Goal: Information Seeking & Learning: Learn about a topic

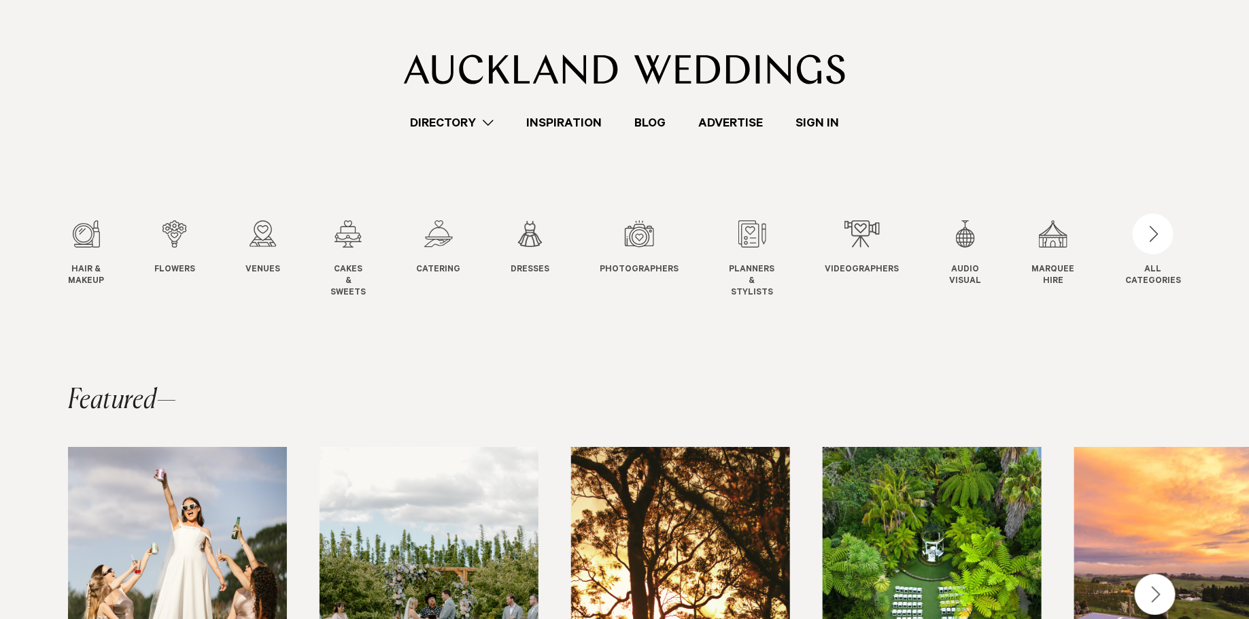
click at [813, 124] on link "Sign In" at bounding box center [817, 123] width 76 height 18
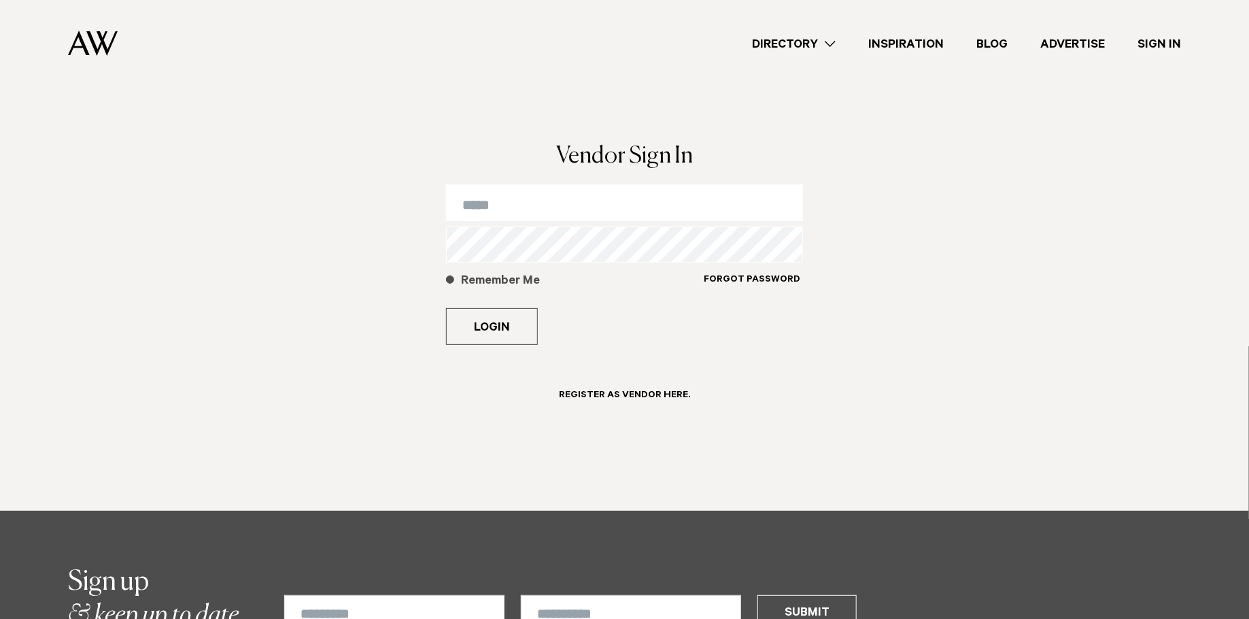
type input "**********"
click at [453, 286] on label "Remember Me" at bounding box center [574, 287] width 257 height 29
click at [479, 323] on button "Login" at bounding box center [492, 326] width 92 height 37
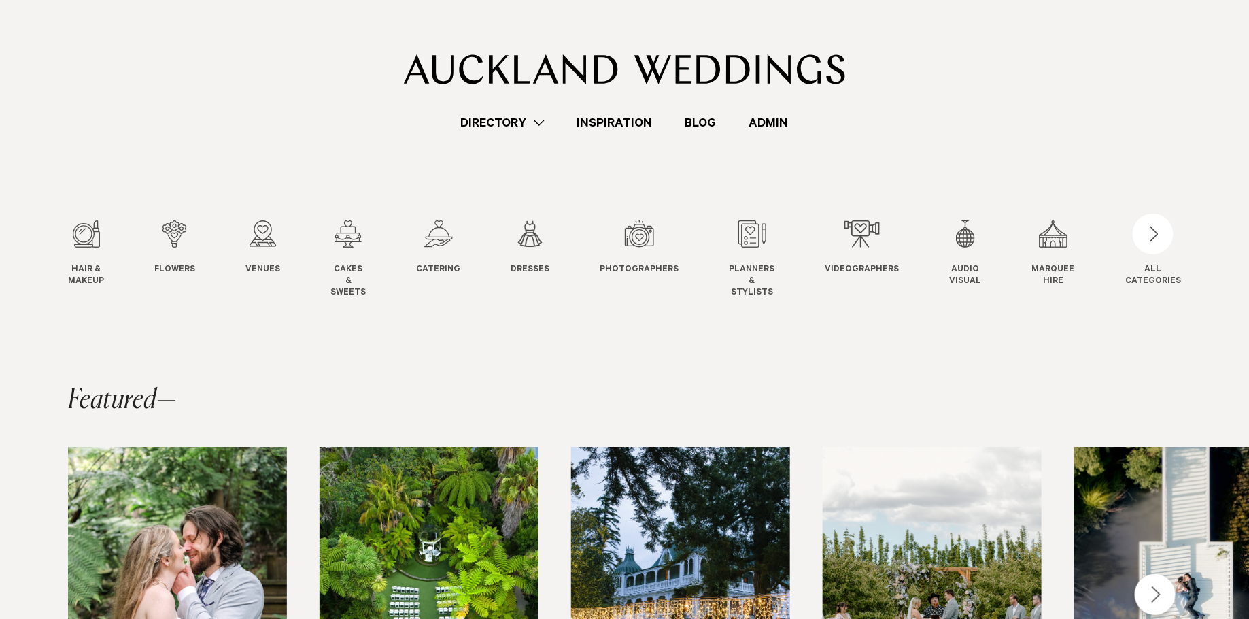
click at [504, 118] on link "Directory" at bounding box center [503, 123] width 116 height 18
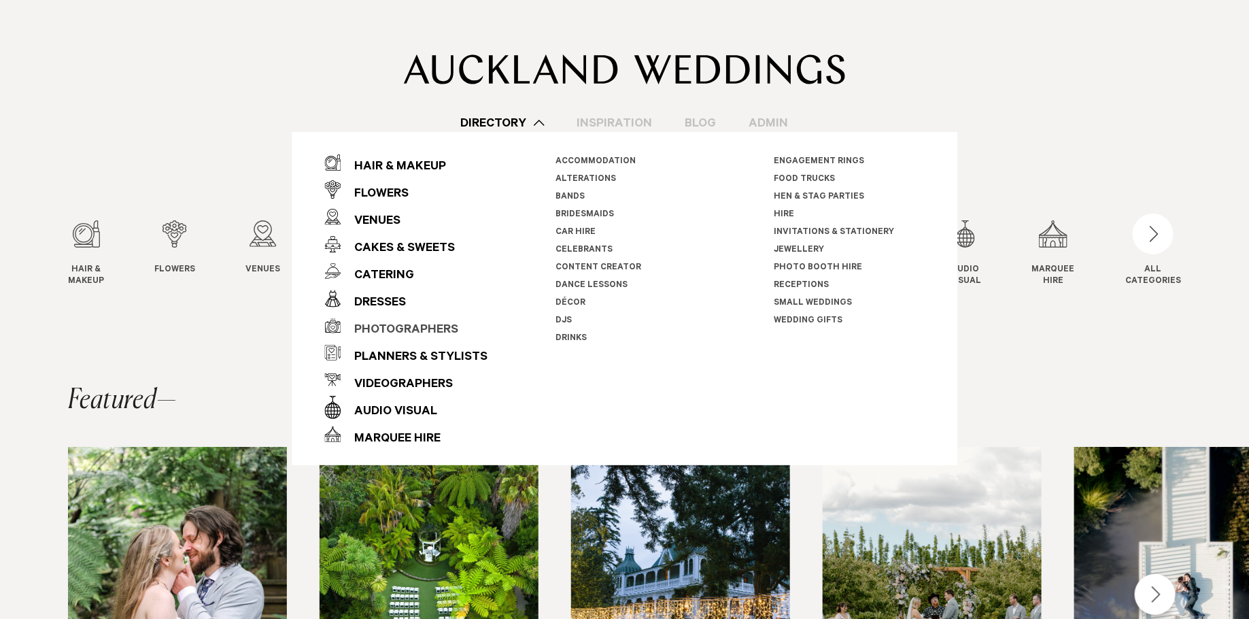
click at [409, 329] on div "Photographers" at bounding box center [400, 330] width 118 height 27
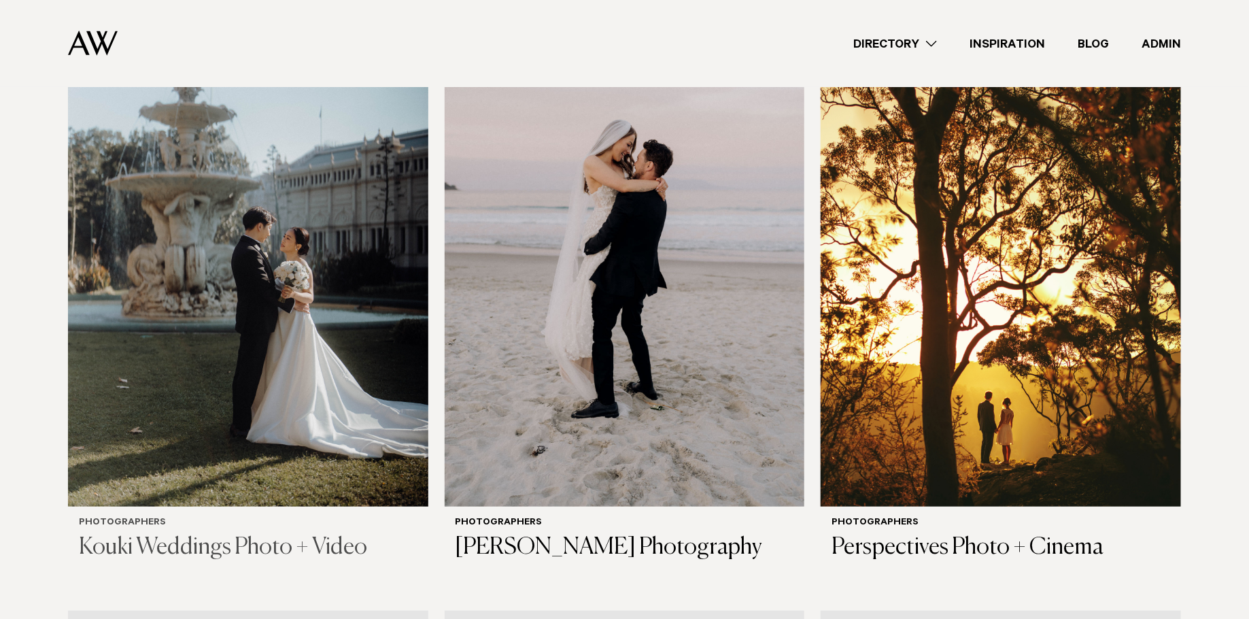
scroll to position [509, 0]
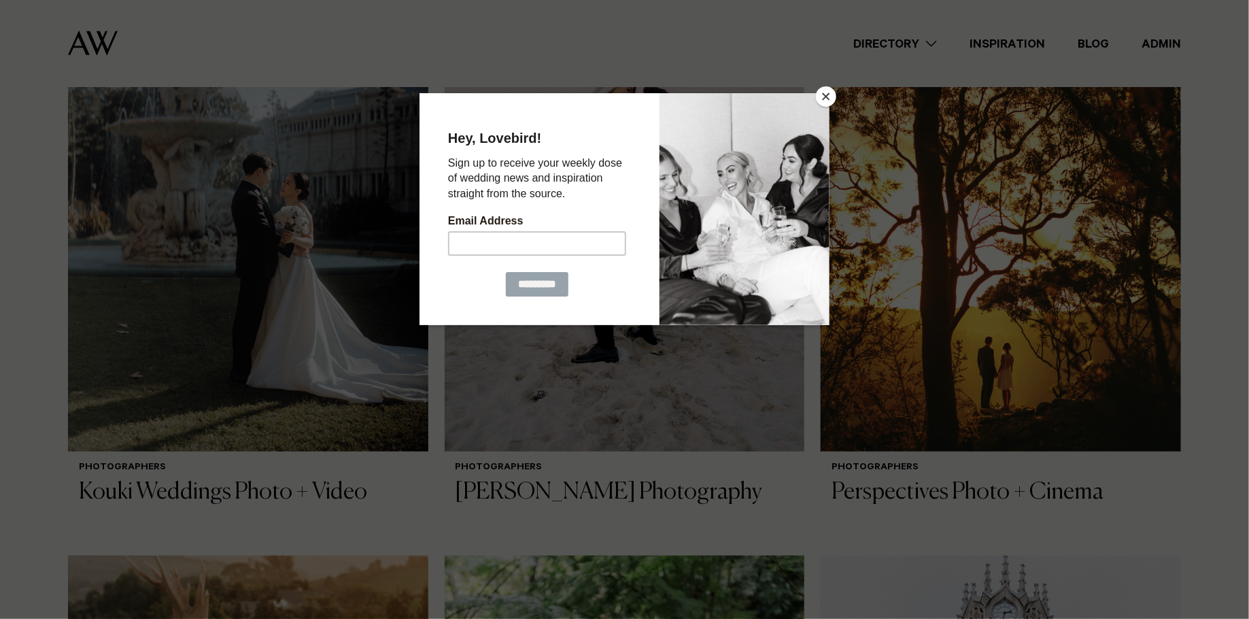
click at [417, 44] on div at bounding box center [624, 309] width 1249 height 619
drag, startPoint x: 819, startPoint y: 97, endPoint x: 866, endPoint y: 81, distance: 50.1
click at [819, 97] on button "Close" at bounding box center [826, 96] width 20 height 20
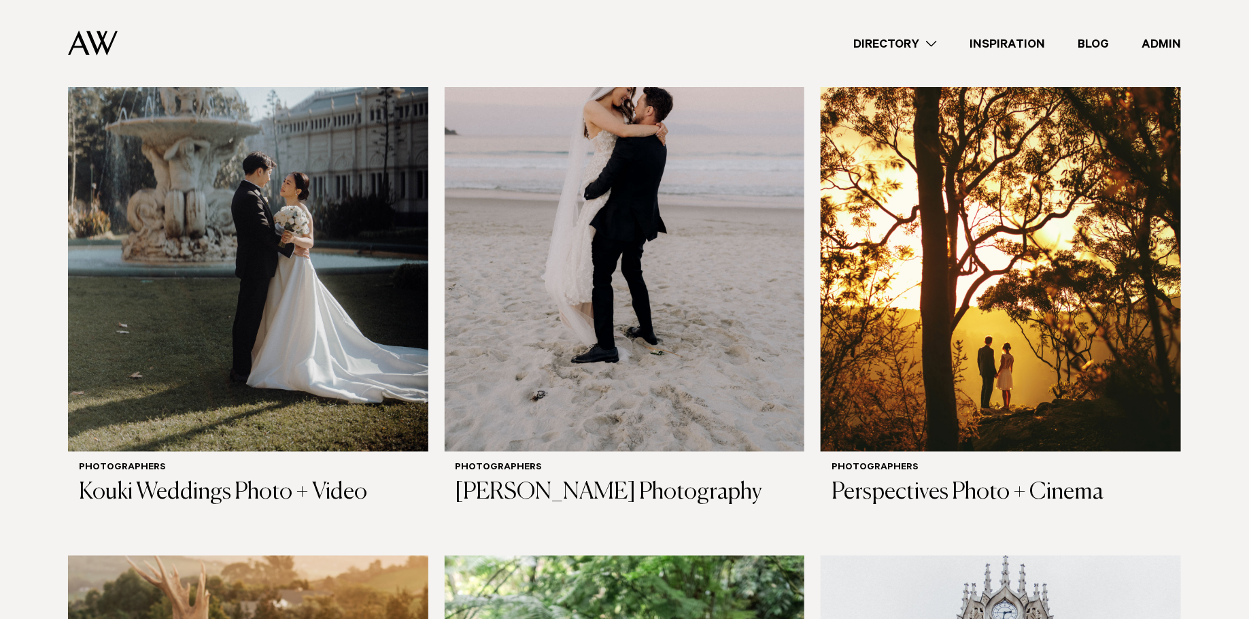
scroll to position [0, 0]
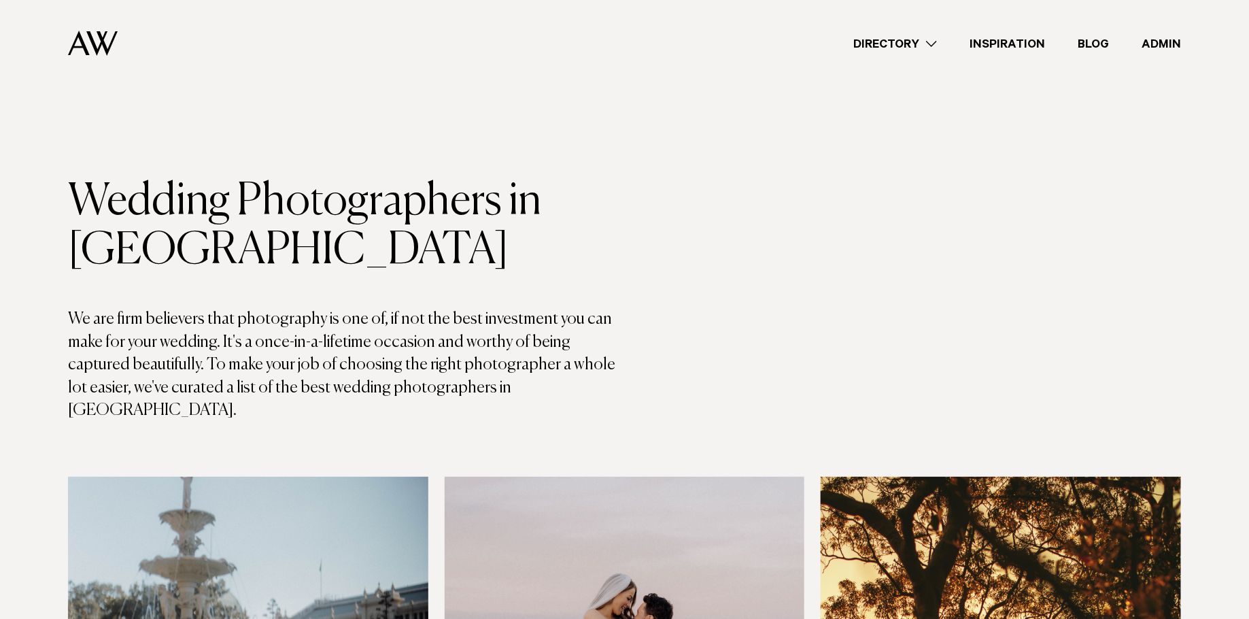
click at [908, 40] on link "Directory" at bounding box center [895, 44] width 116 height 18
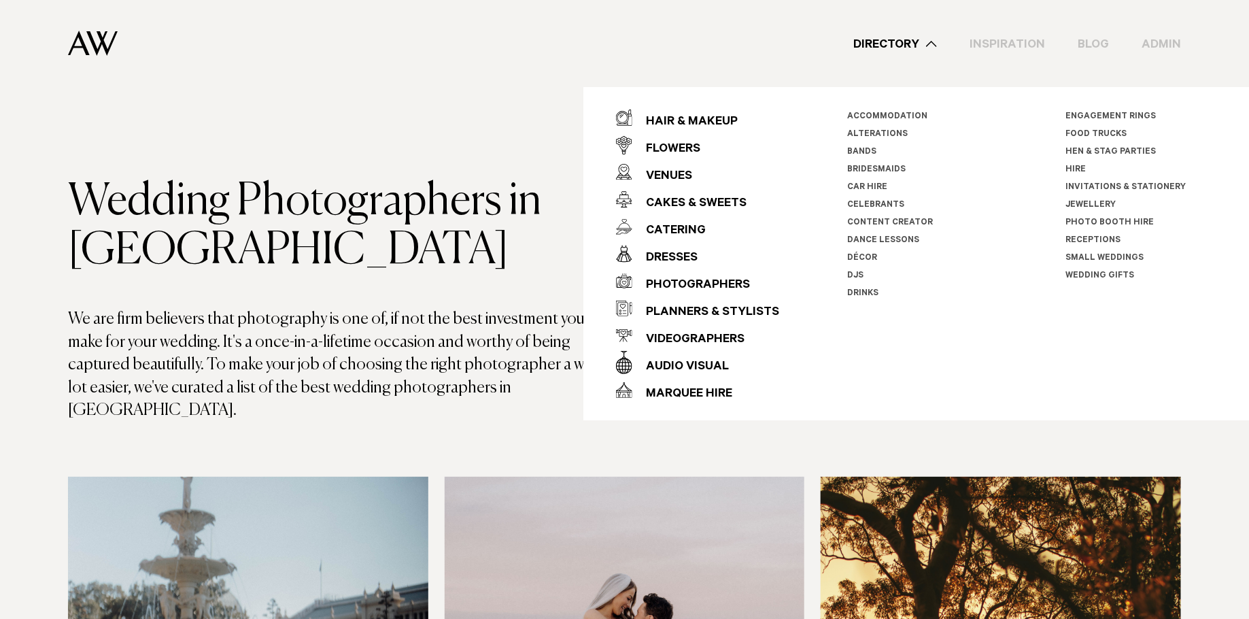
click at [364, 84] on div "Directory Hair & Makeup Flowers Venues Cakes & Sweets" at bounding box center [654, 43] width 1052 height 87
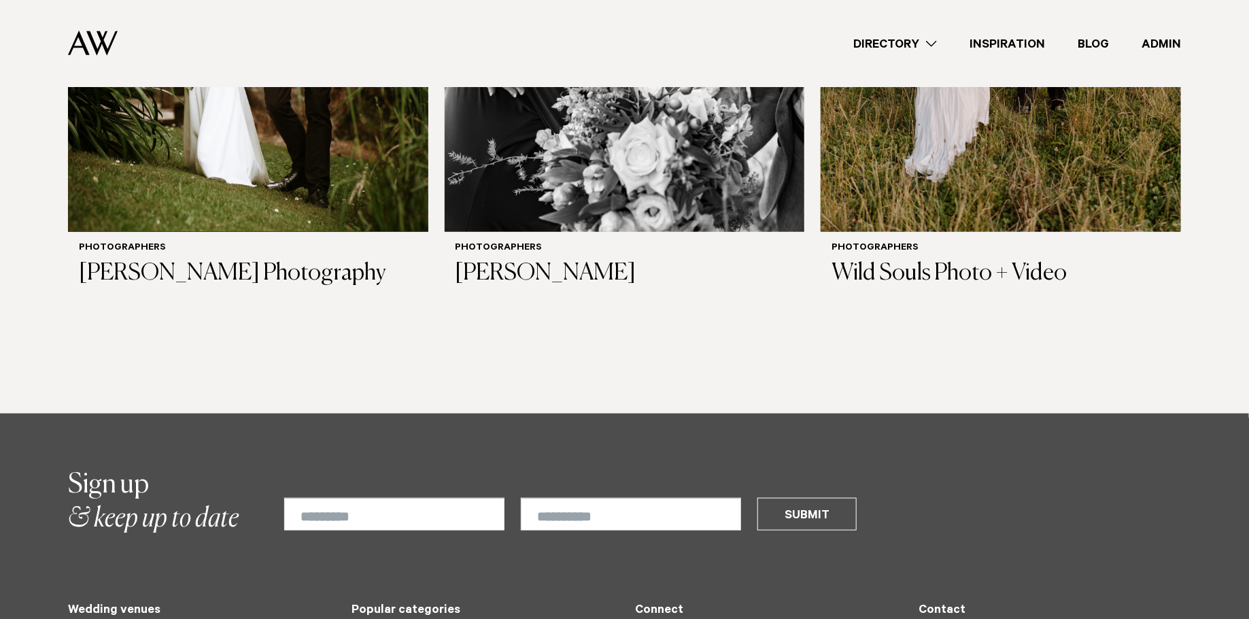
scroll to position [5463, 0]
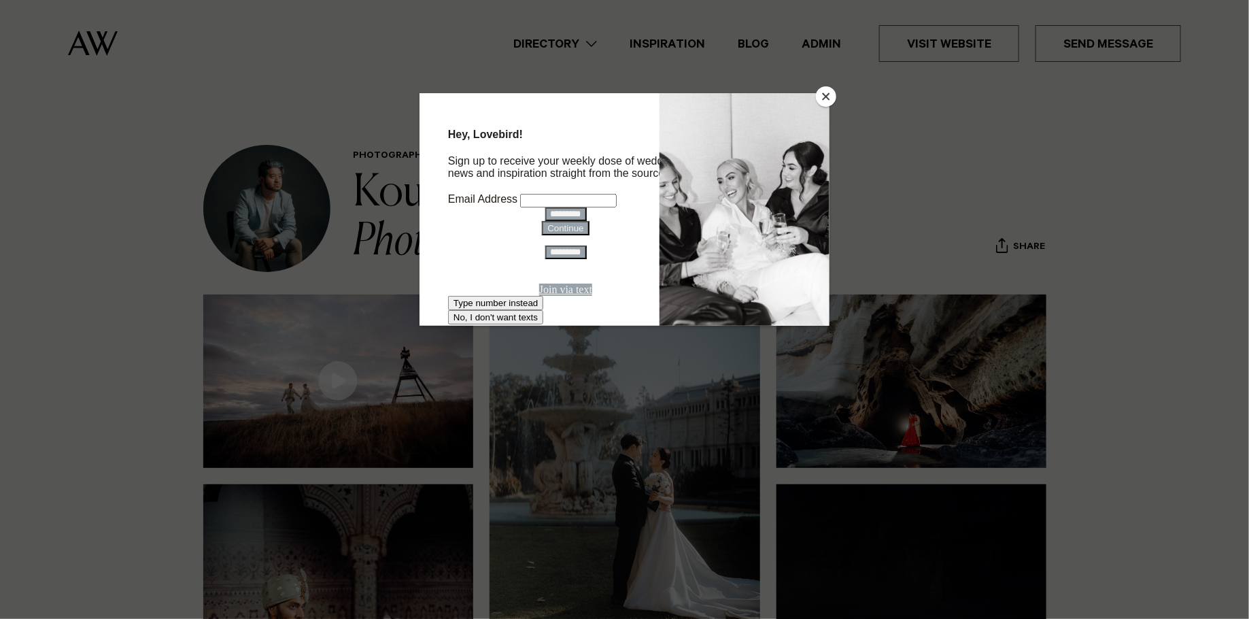
click at [826, 89] on button "Close" at bounding box center [826, 96] width 20 height 20
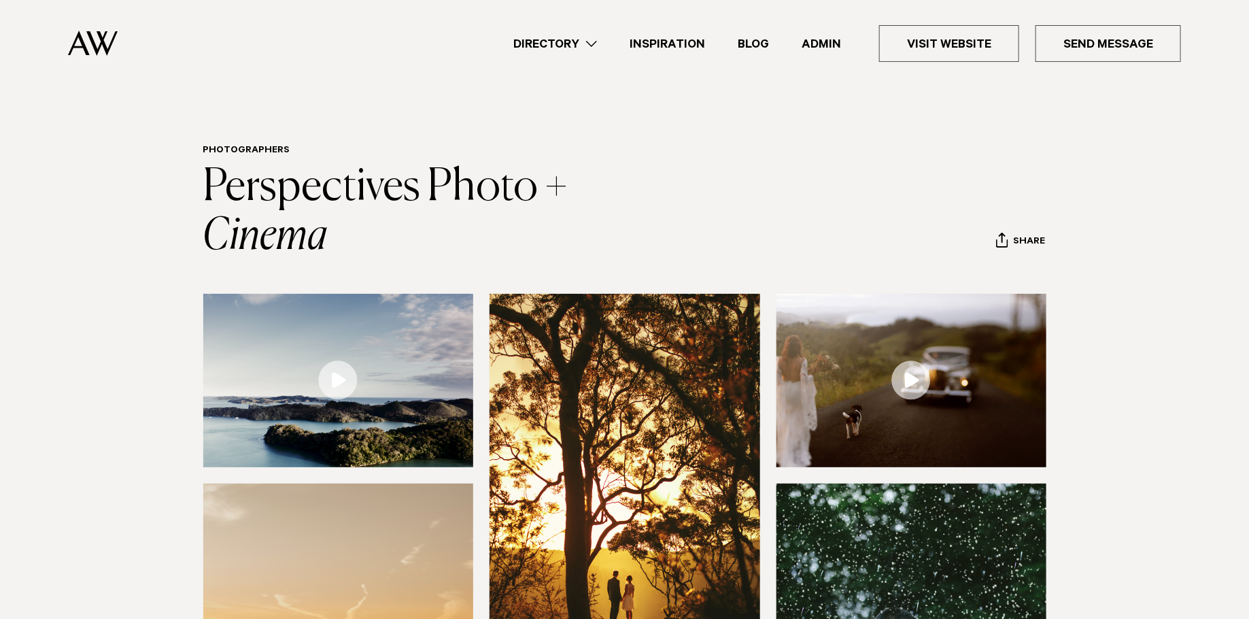
scroll to position [106, 0]
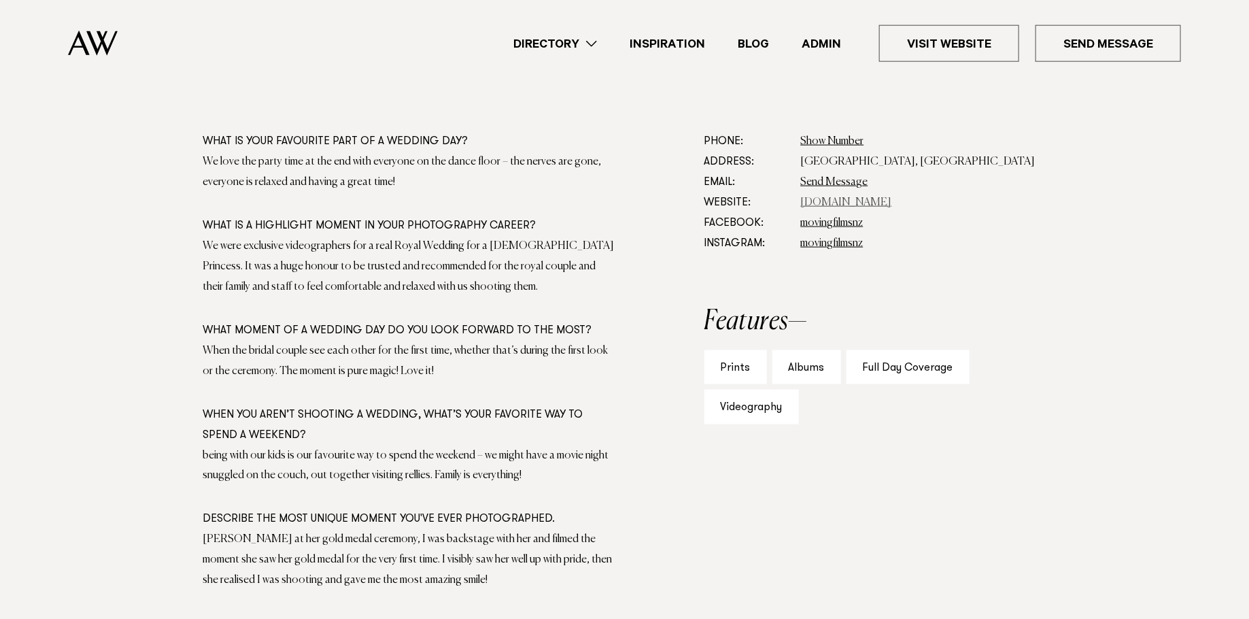
scroll to position [774, 0]
click at [819, 196] on link "movingfilms.co.nz" at bounding box center [846, 201] width 91 height 11
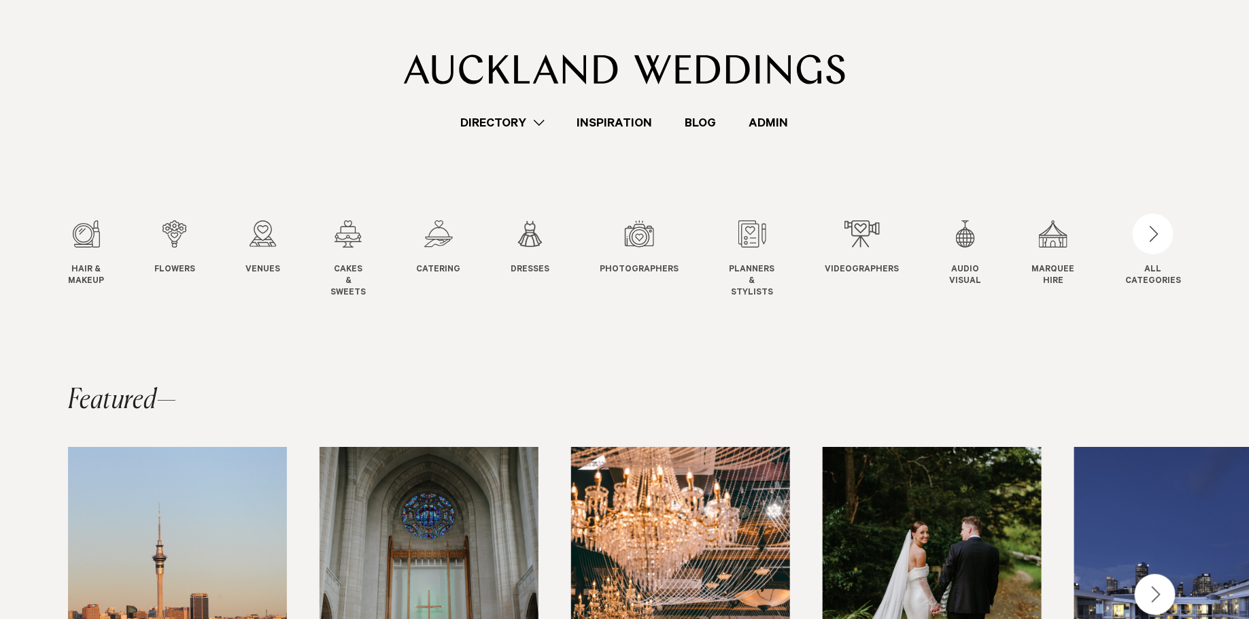
click at [499, 118] on link "Directory" at bounding box center [503, 123] width 116 height 18
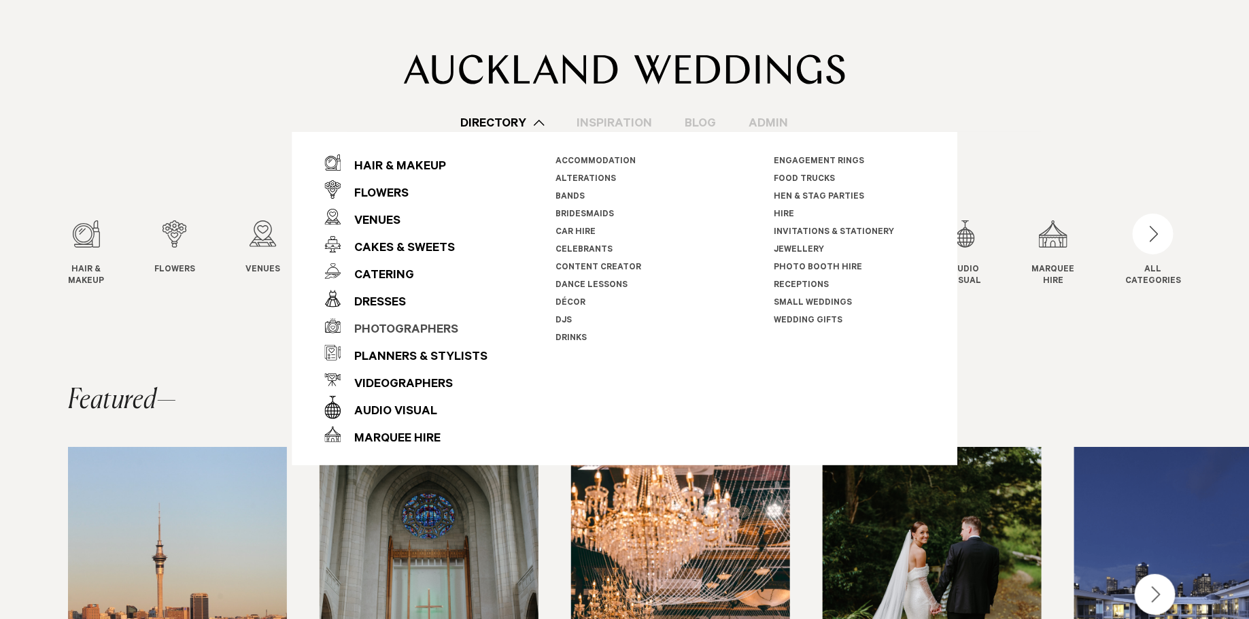
click at [409, 330] on div "Photographers" at bounding box center [400, 330] width 118 height 27
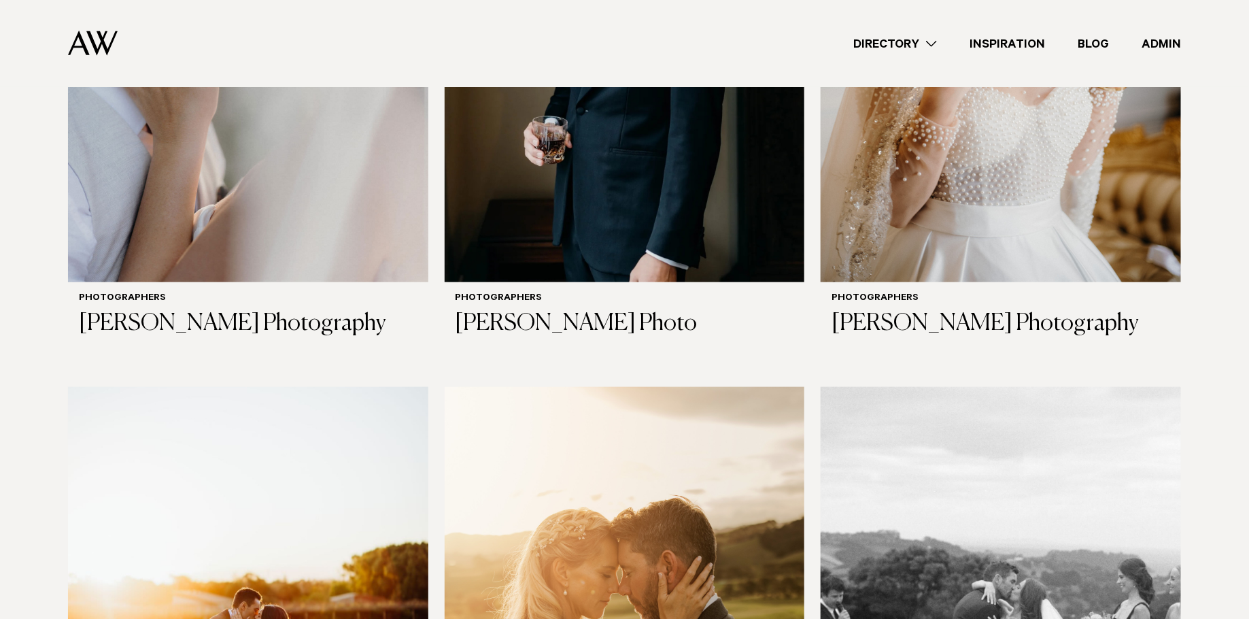
scroll to position [2893, 0]
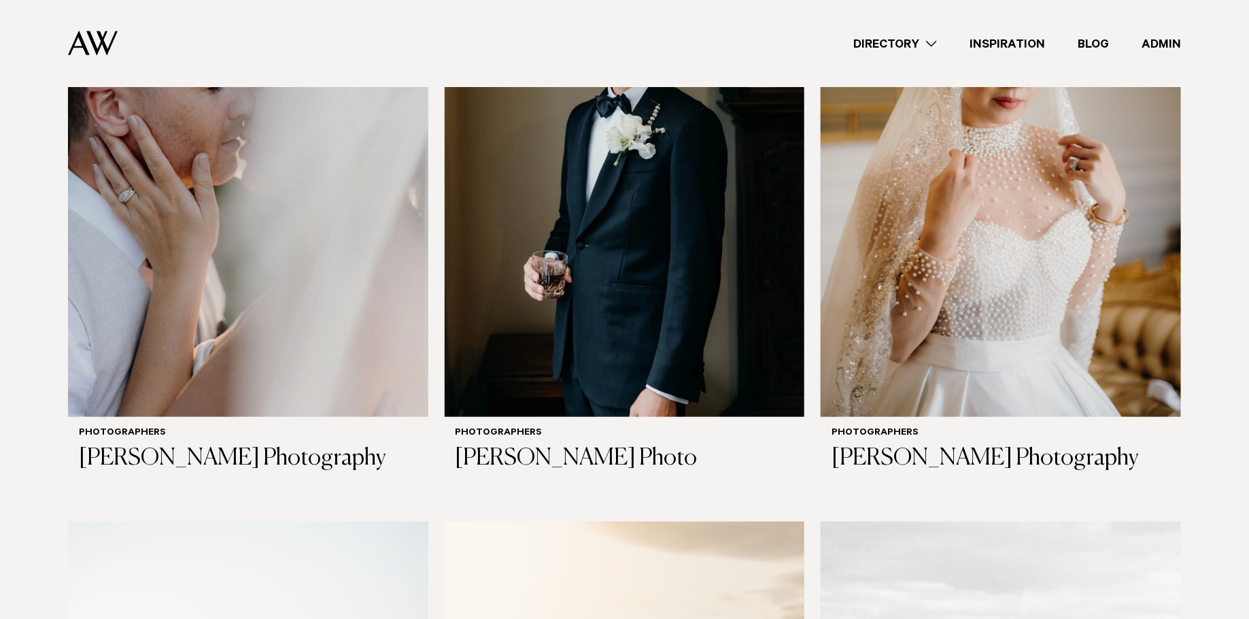
click at [1097, 41] on link "Blog" at bounding box center [1093, 44] width 64 height 18
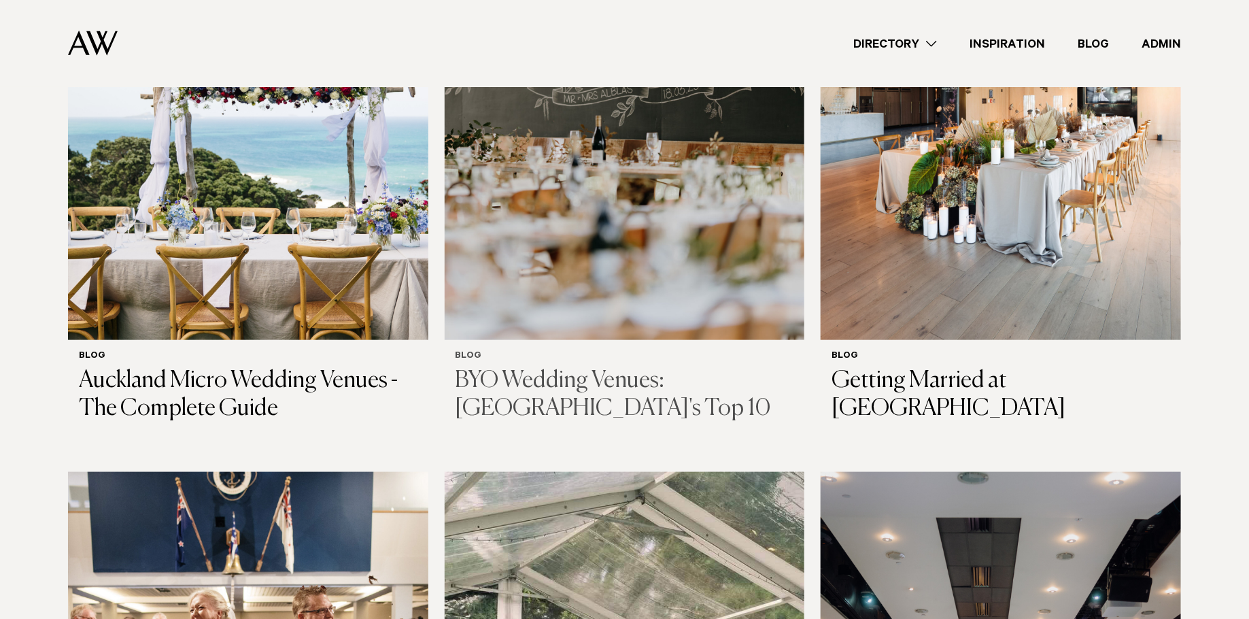
scroll to position [582, 0]
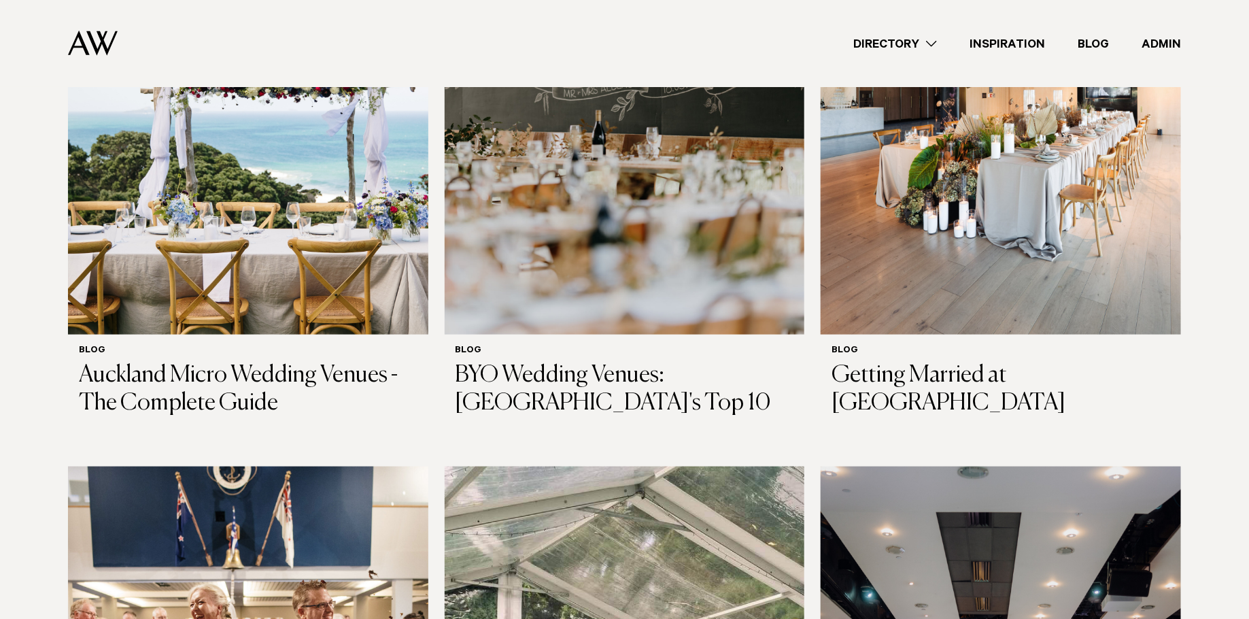
click at [1171, 41] on link "Admin" at bounding box center [1161, 44] width 72 height 18
